Goal: Feedback & Contribution: Leave review/rating

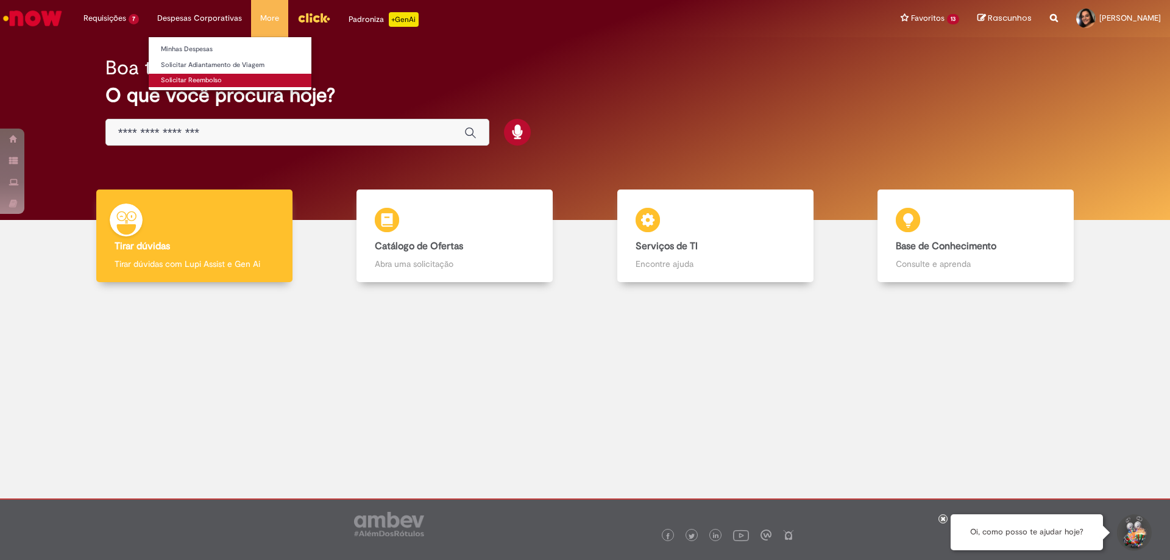
click at [196, 75] on link "Solicitar Reembolso" at bounding box center [230, 80] width 163 height 13
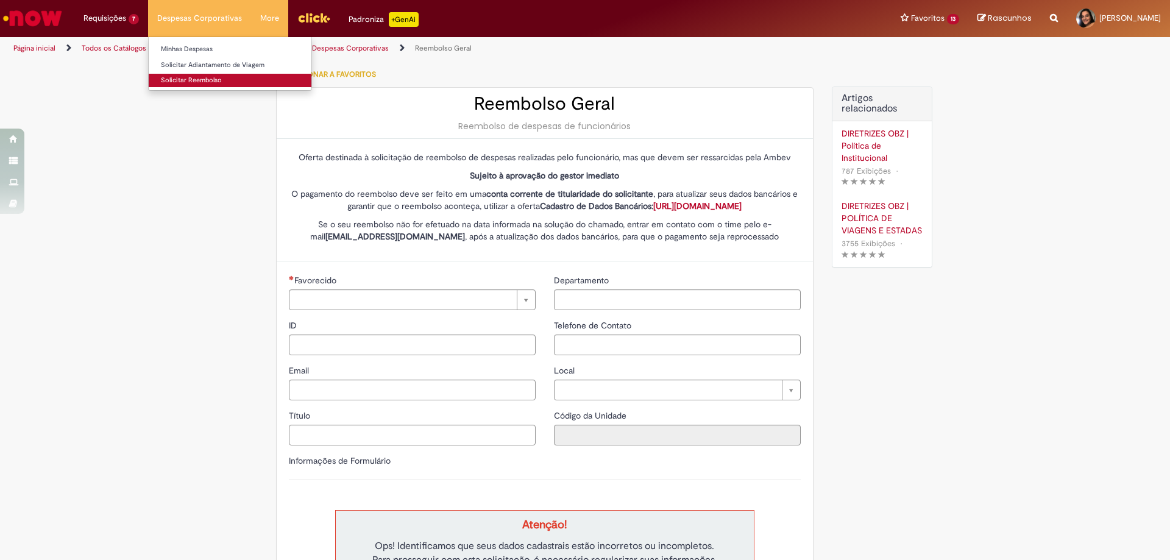
type input "********"
type input "**********"
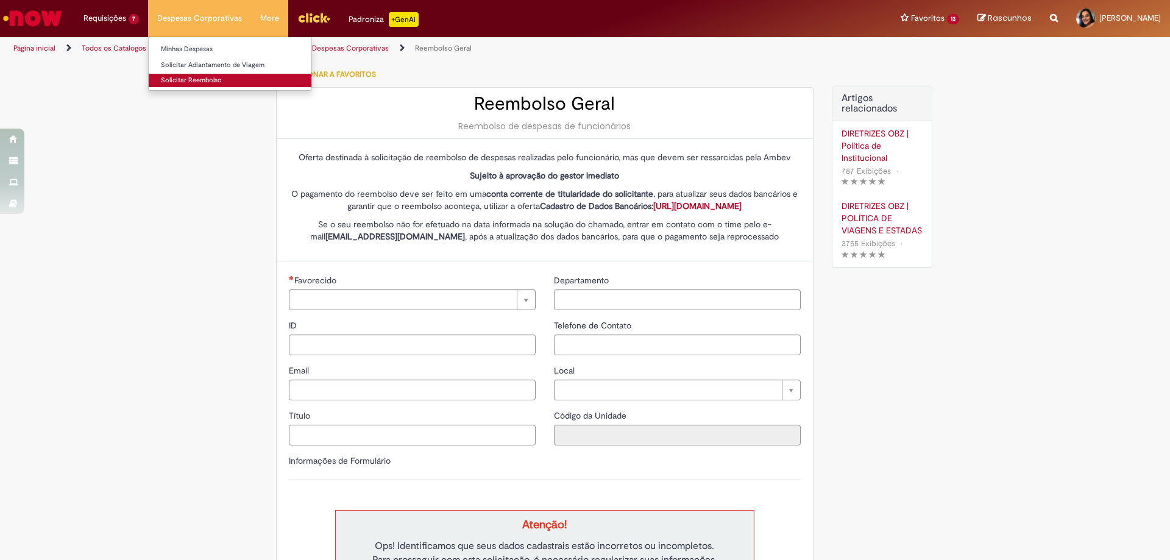
type input "****"
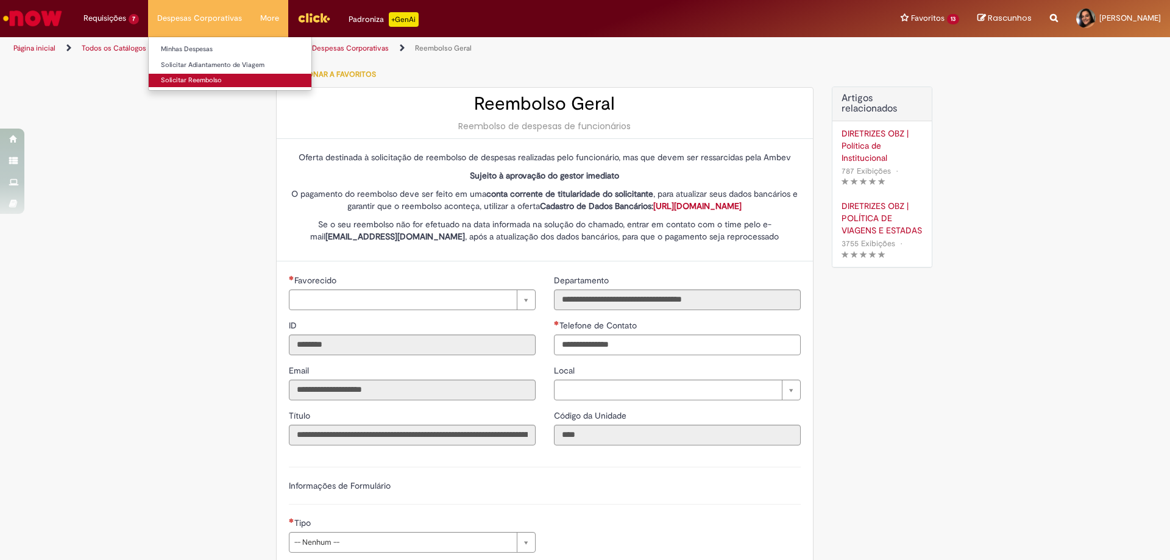
type input "**********"
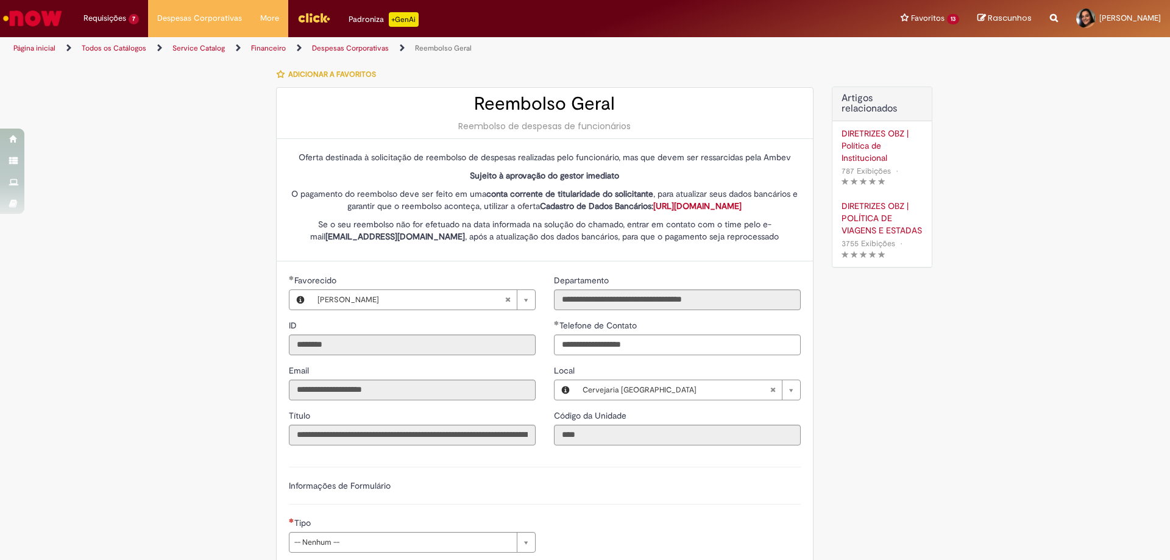
scroll to position [305, 0]
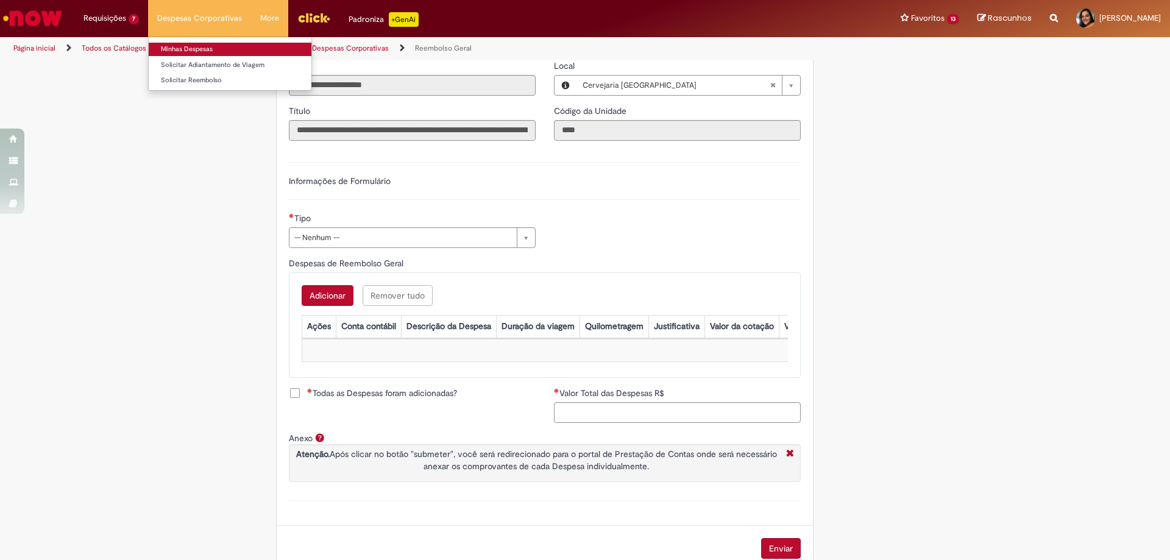
click at [187, 48] on link "Minhas Despesas" at bounding box center [230, 49] width 163 height 13
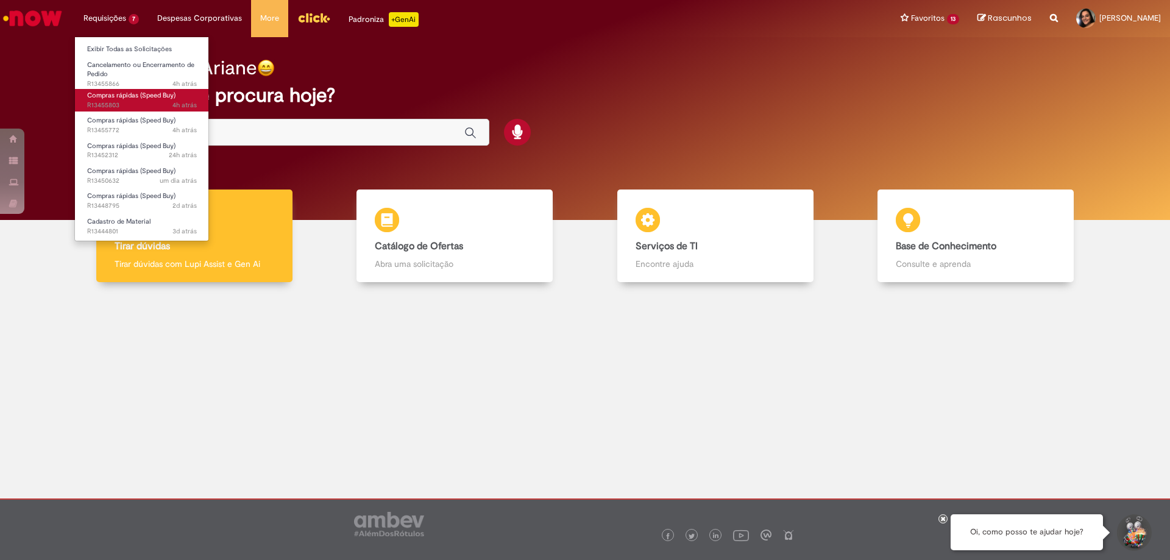
click at [147, 94] on span "Compras rápidas (Speed Buy)" at bounding box center [131, 95] width 88 height 9
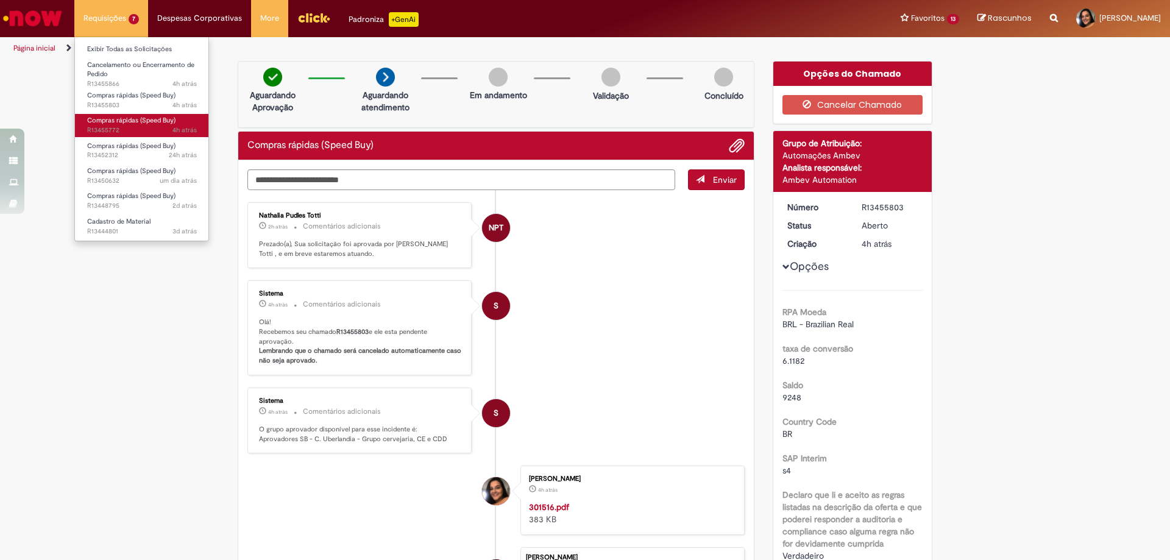
click at [142, 132] on span "4h atrás 4 horas atrás R13455772" at bounding box center [142, 131] width 110 height 10
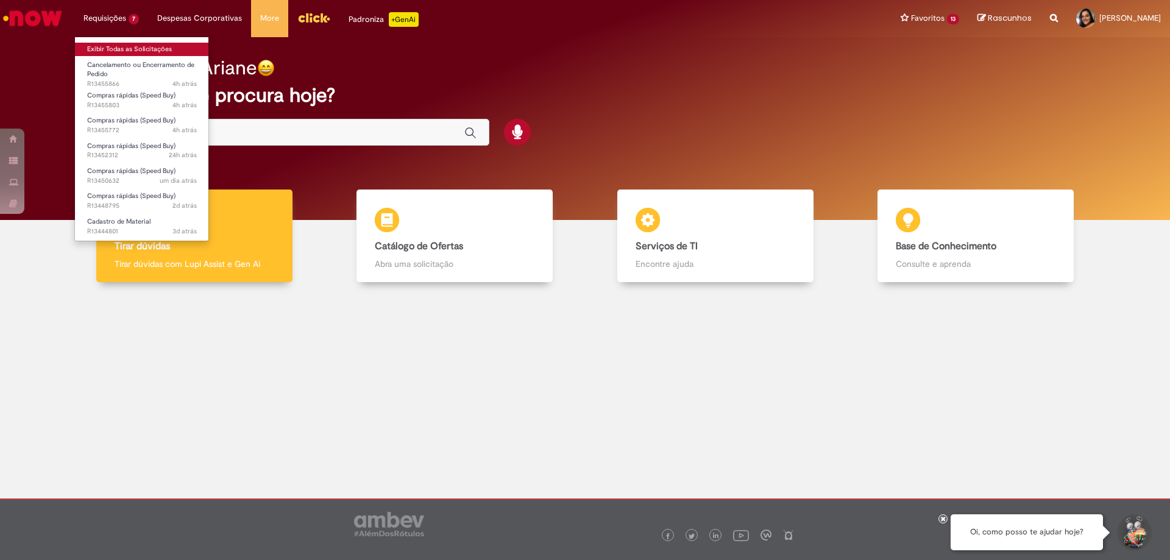
click at [114, 50] on link "Exibir Todas as Solicitações" at bounding box center [142, 49] width 134 height 13
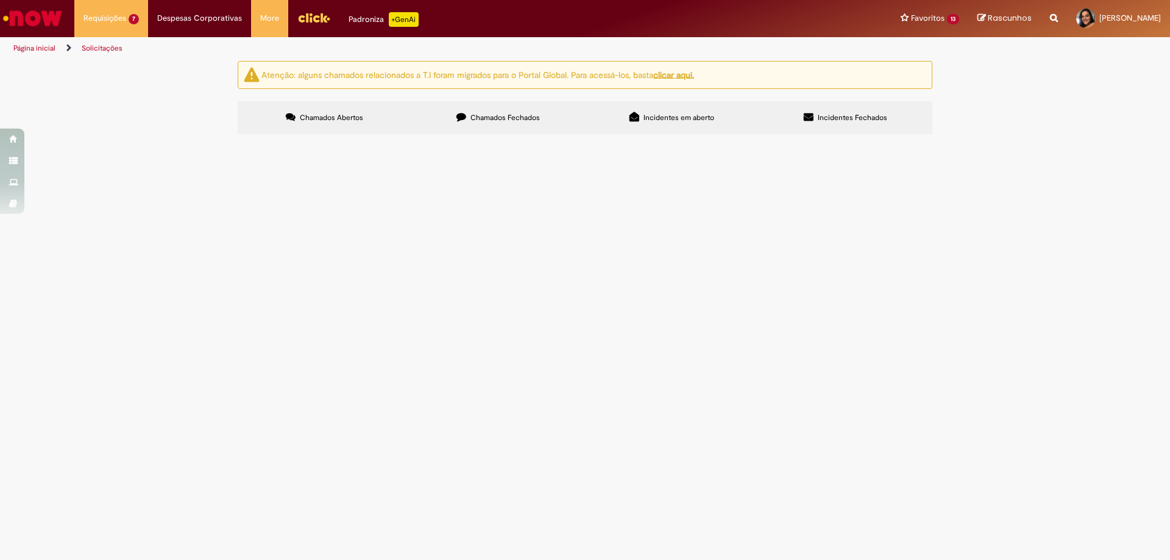
click at [509, 122] on span "Chamados Fechados" at bounding box center [504, 118] width 69 height 10
click at [0, 0] on link at bounding box center [0, 0] width 0 height 0
click at [0, 0] on icon at bounding box center [0, 0] width 0 height 0
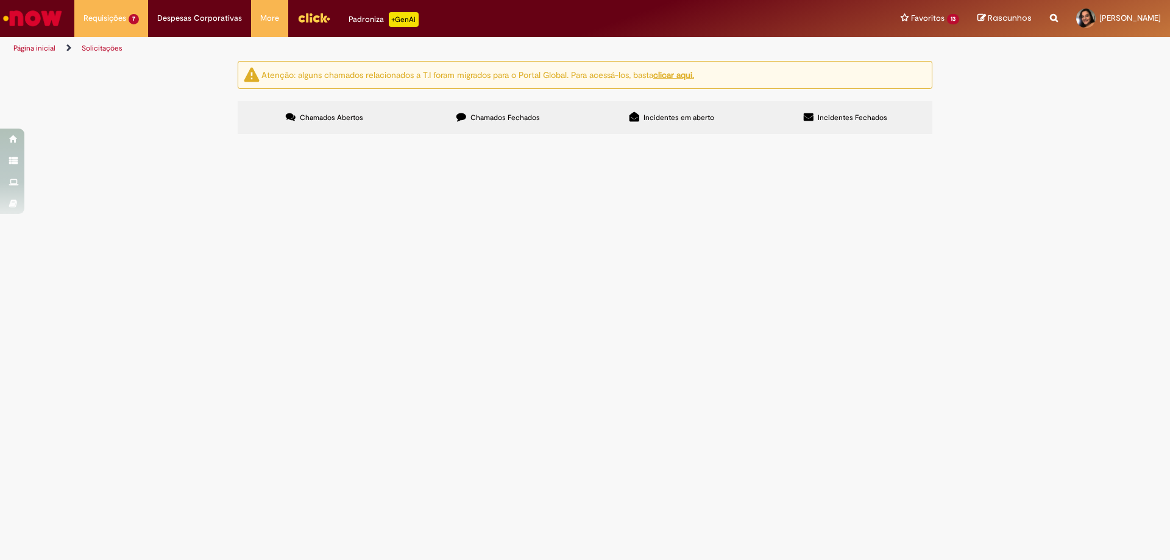
scroll to position [327, 0]
click at [0, 0] on link at bounding box center [0, 0] width 0 height 0
click at [0, 0] on span "Adesivos IBC Mosto Evaporador" at bounding box center [0, 0] width 0 height 0
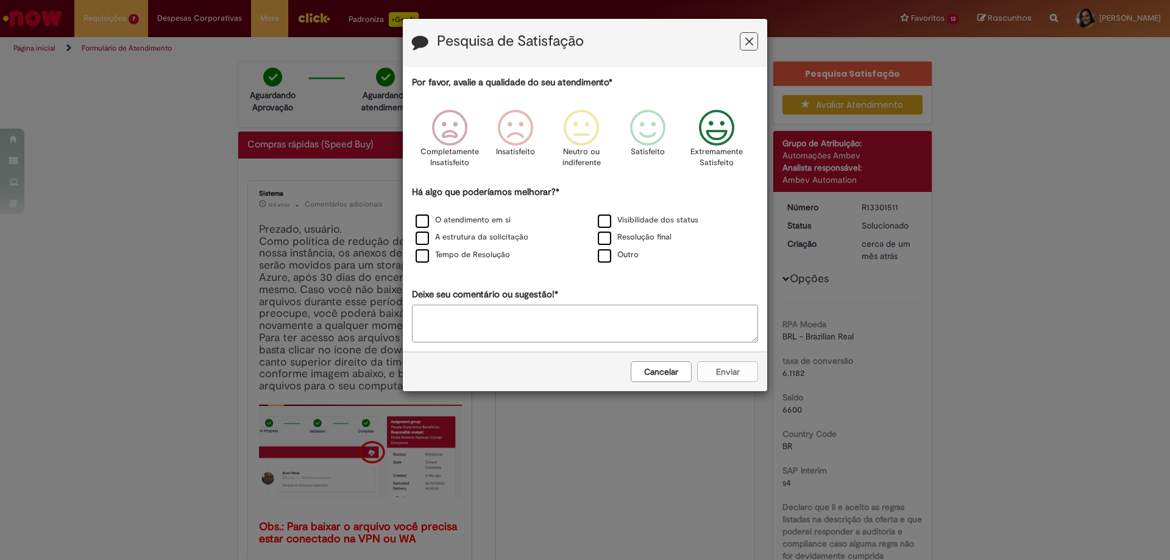
click at [721, 127] on icon "Feedback" at bounding box center [717, 128] width 46 height 37
click at [449, 218] on label "O atendimento em si" at bounding box center [463, 220] width 95 height 12
click at [727, 374] on button "Enviar" at bounding box center [727, 371] width 61 height 21
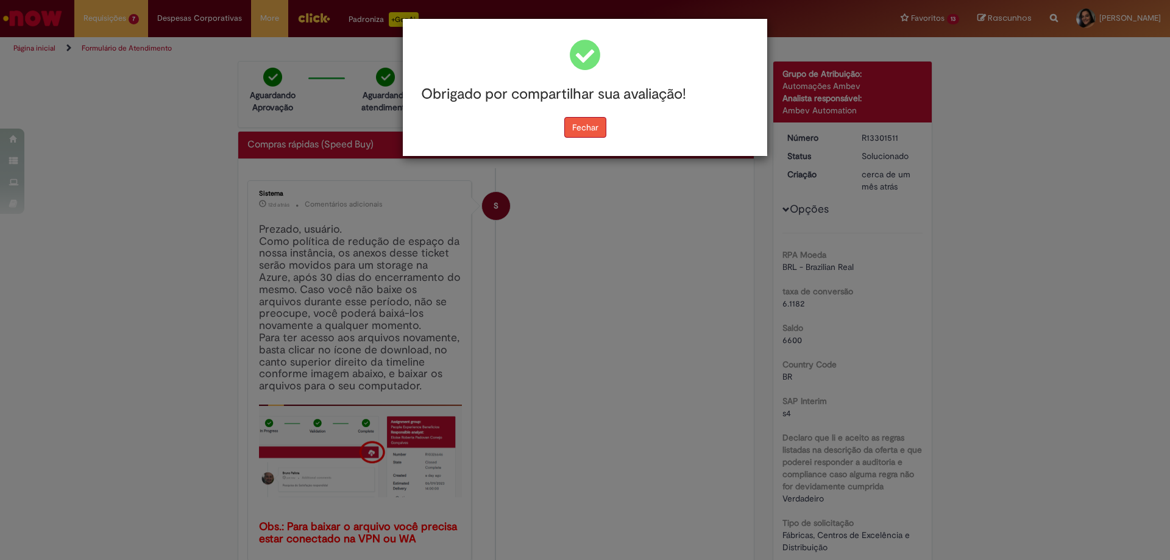
click at [588, 123] on button "Fechar" at bounding box center [585, 127] width 42 height 21
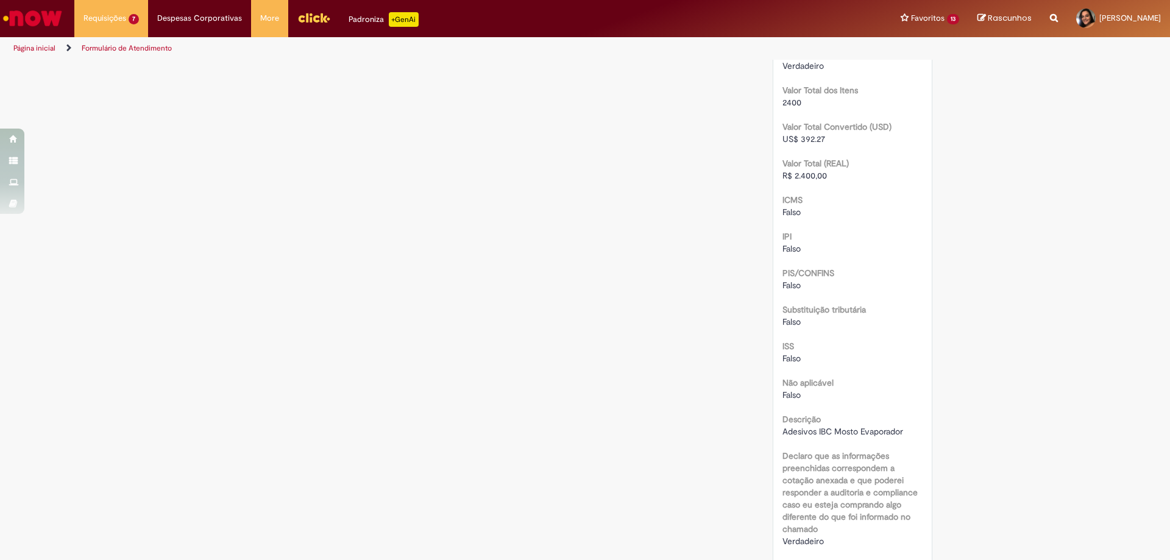
scroll to position [908, 0]
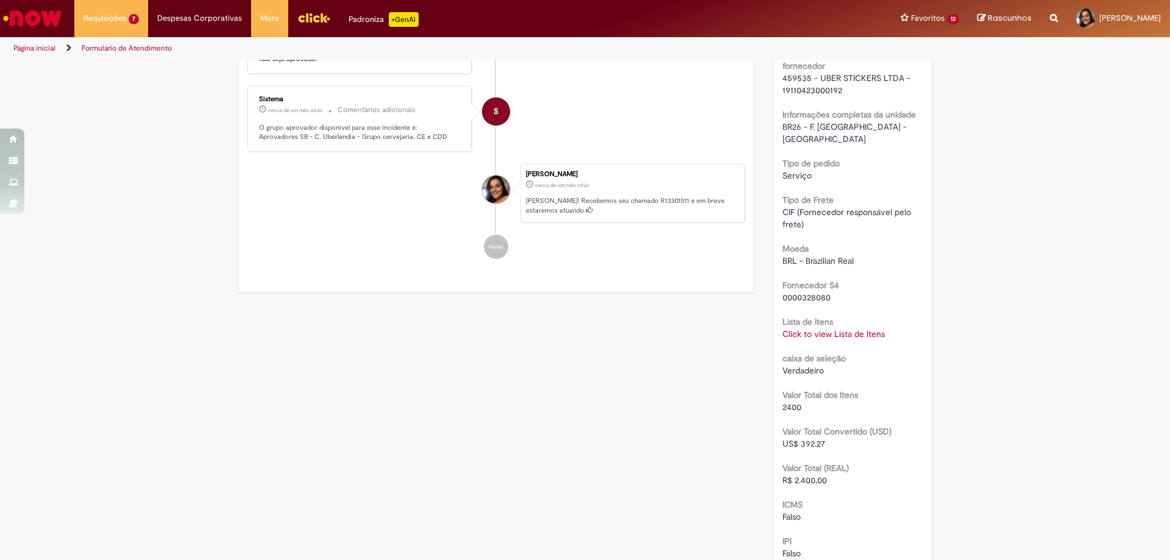
click at [807, 328] on link "Click to view Lista de Itens" at bounding box center [833, 333] width 102 height 11
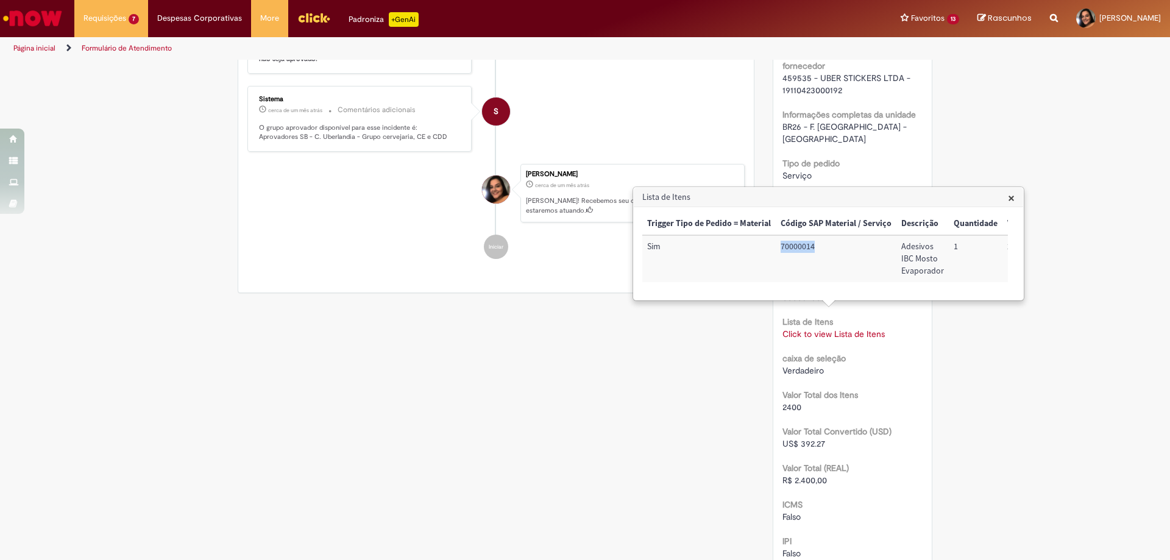
drag, startPoint x: 838, startPoint y: 246, endPoint x: 775, endPoint y: 246, distance: 62.8
click at [776, 246] on td "70000014" at bounding box center [836, 258] width 121 height 47
copy td "70000014"
click at [1013, 196] on span "×" at bounding box center [1011, 198] width 7 height 16
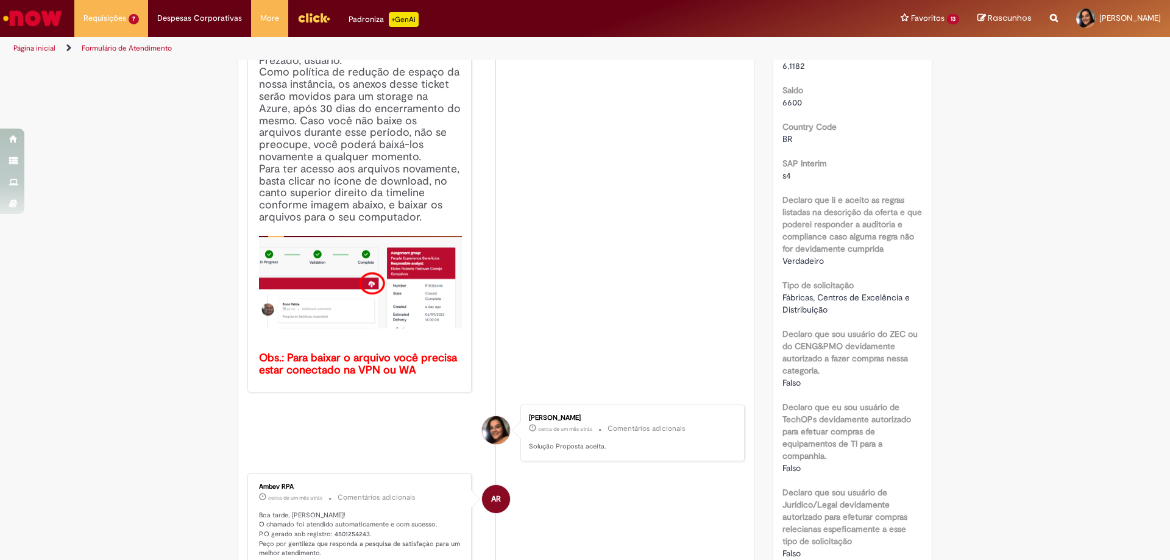
scroll to position [0, 0]
